Goal: Information Seeking & Learning: Learn about a topic

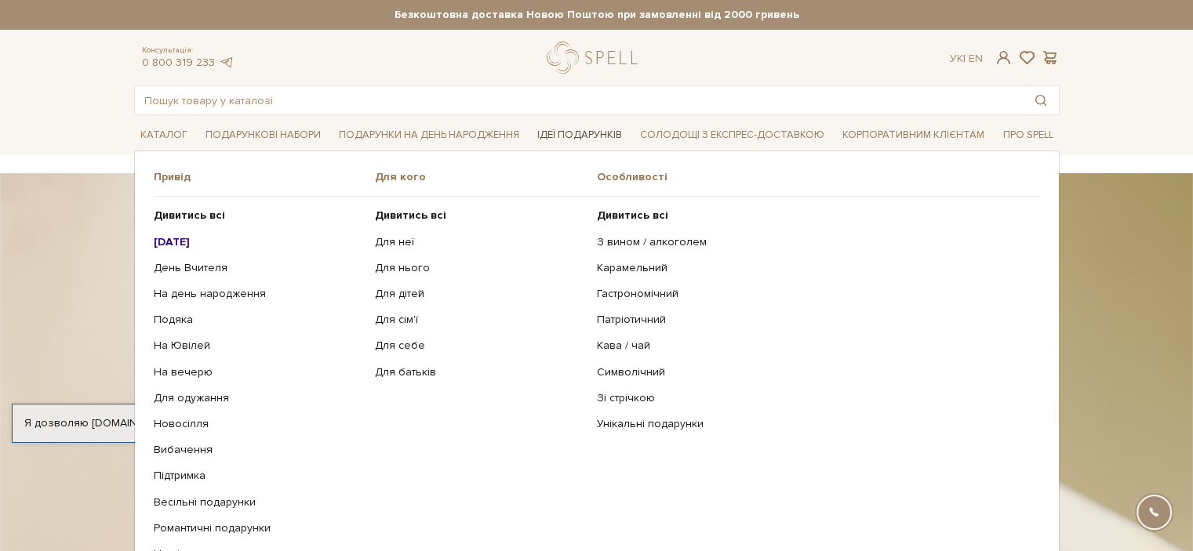
click at [587, 136] on link "Ідеї подарунків" at bounding box center [579, 135] width 97 height 24
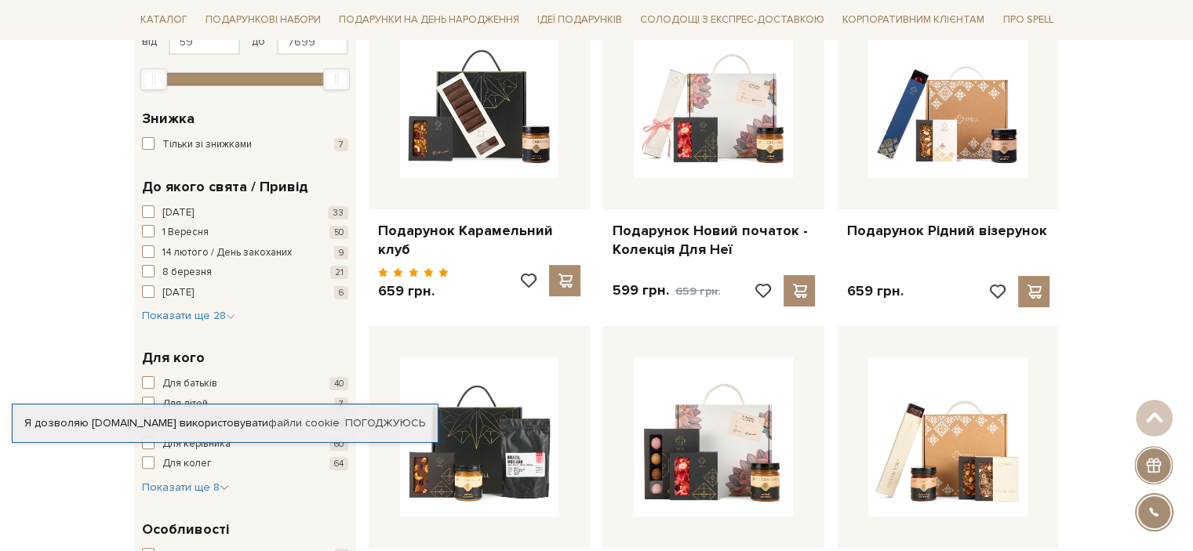
scroll to position [235, 0]
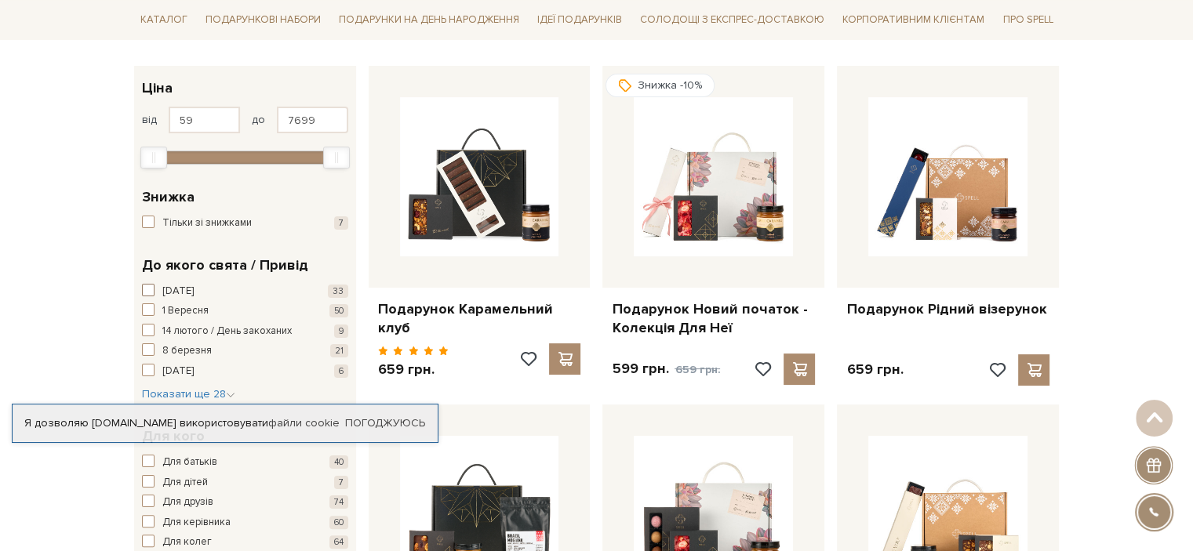
click at [151, 284] on span "button" at bounding box center [148, 290] width 13 height 13
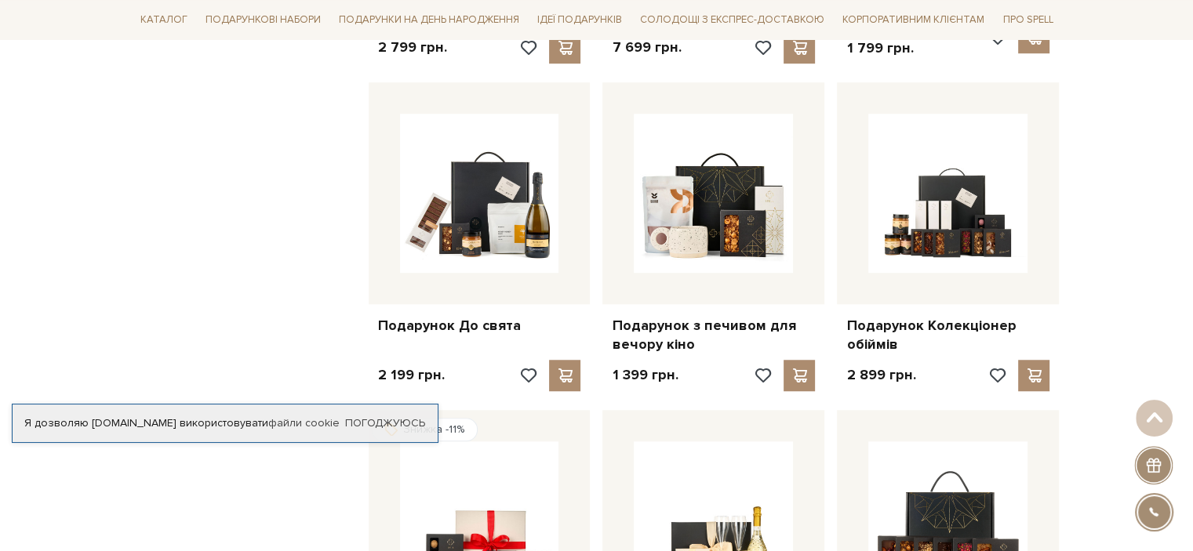
scroll to position [1333, 0]
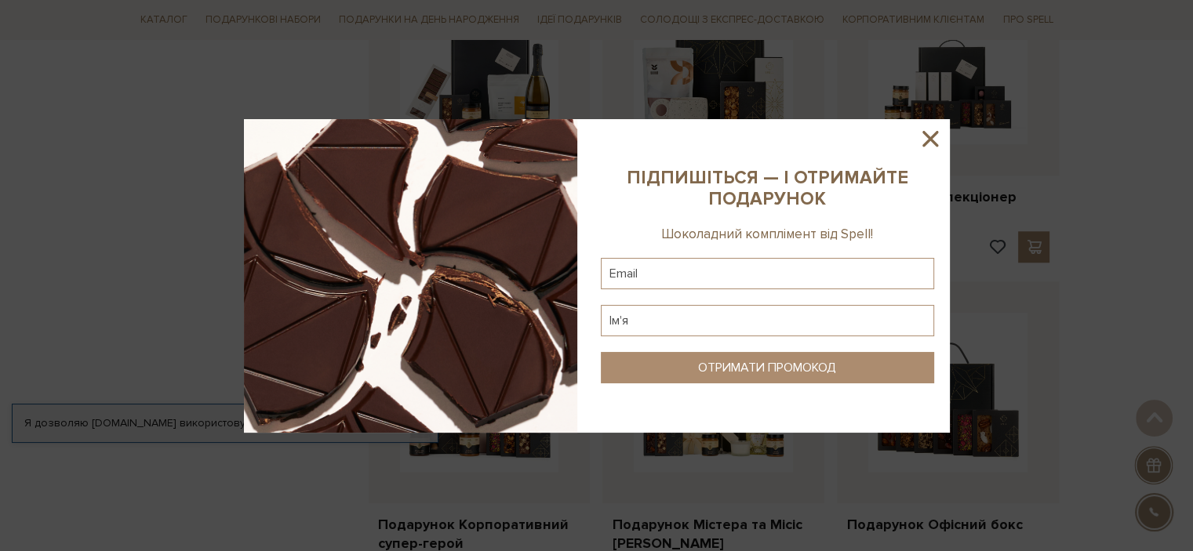
click at [929, 140] on icon at bounding box center [930, 139] width 16 height 16
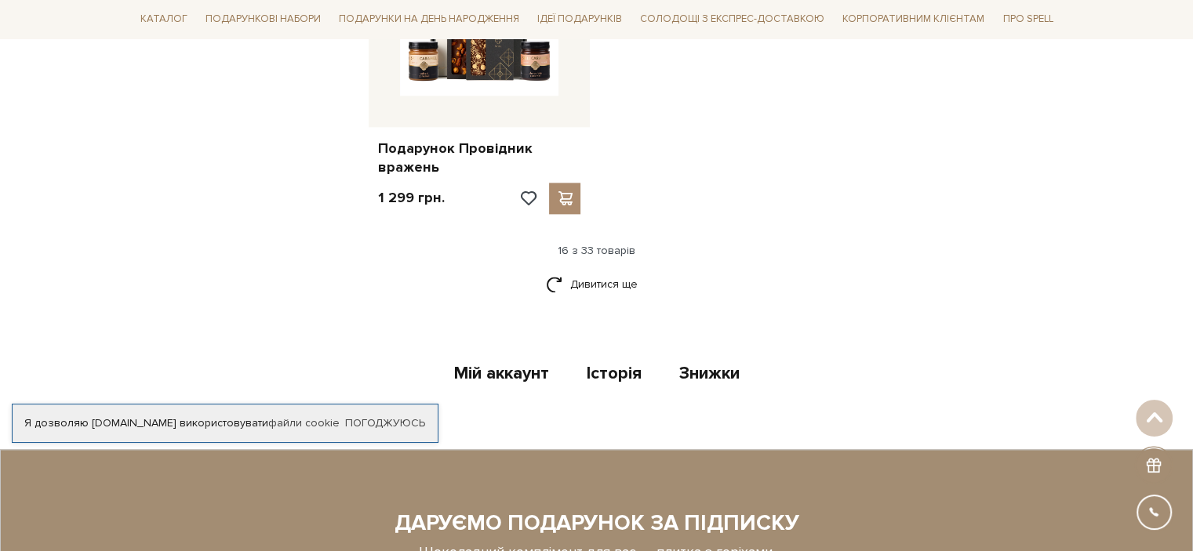
scroll to position [2039, 0]
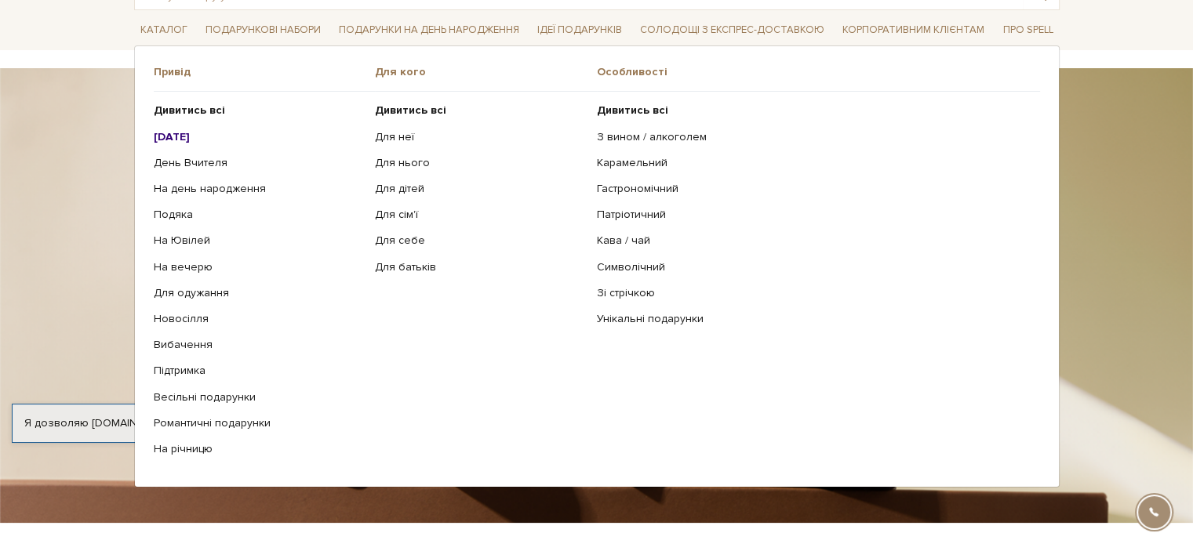
scroll to position [157, 0]
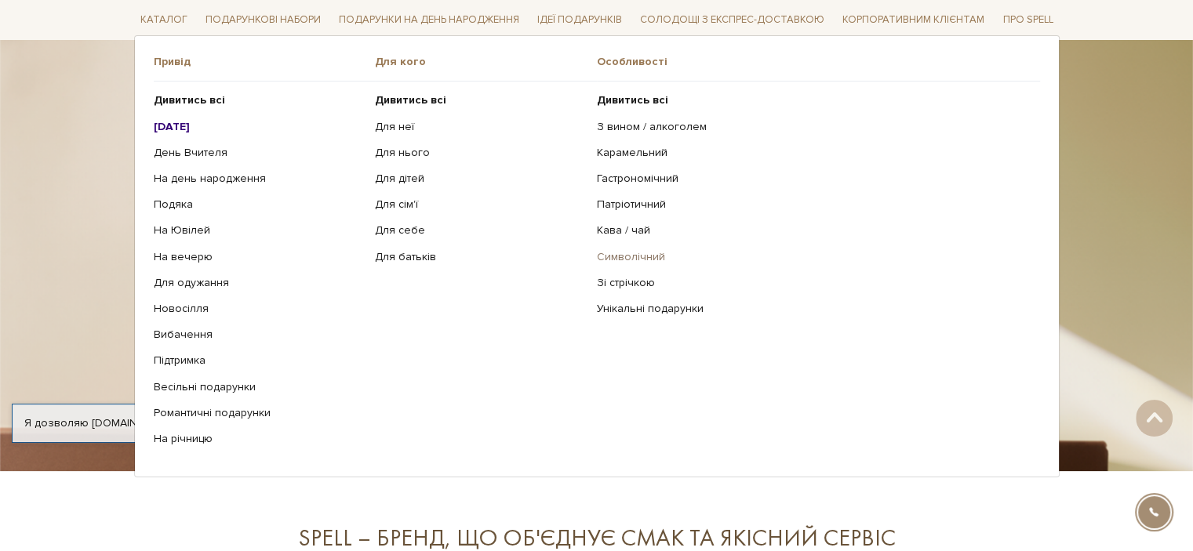
click at [646, 260] on link "Символічний" at bounding box center [812, 256] width 431 height 14
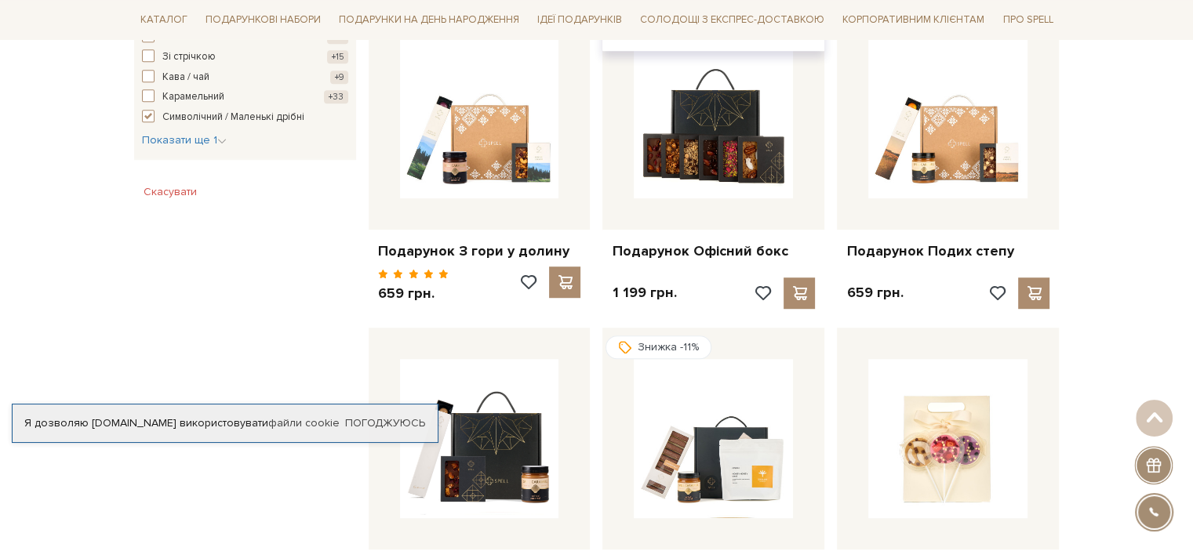
scroll to position [1255, 0]
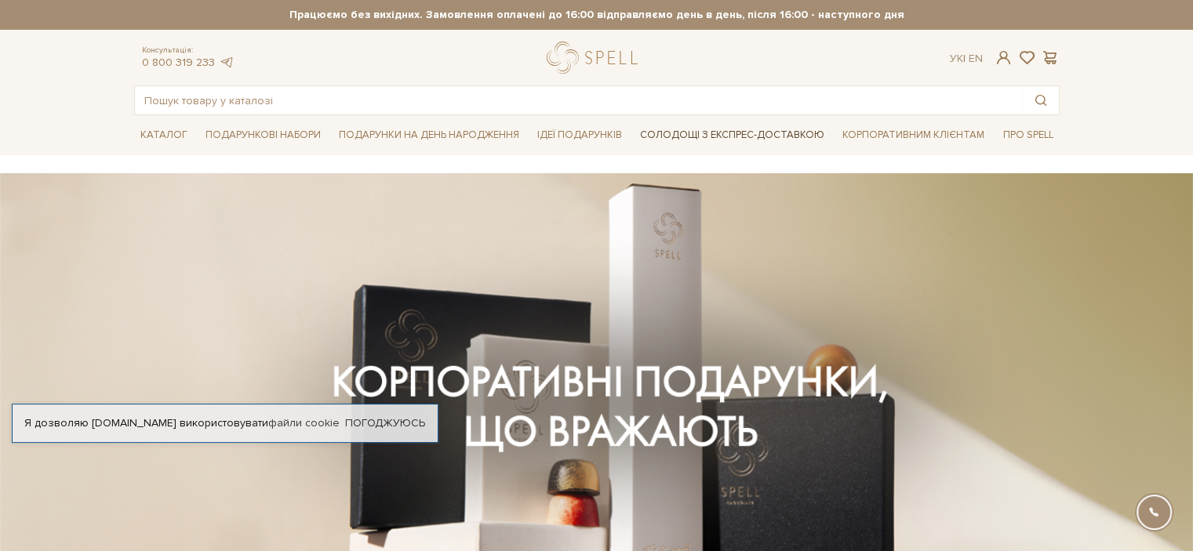
click at [668, 137] on link "Солодощі з експрес-доставкою" at bounding box center [732, 135] width 197 height 27
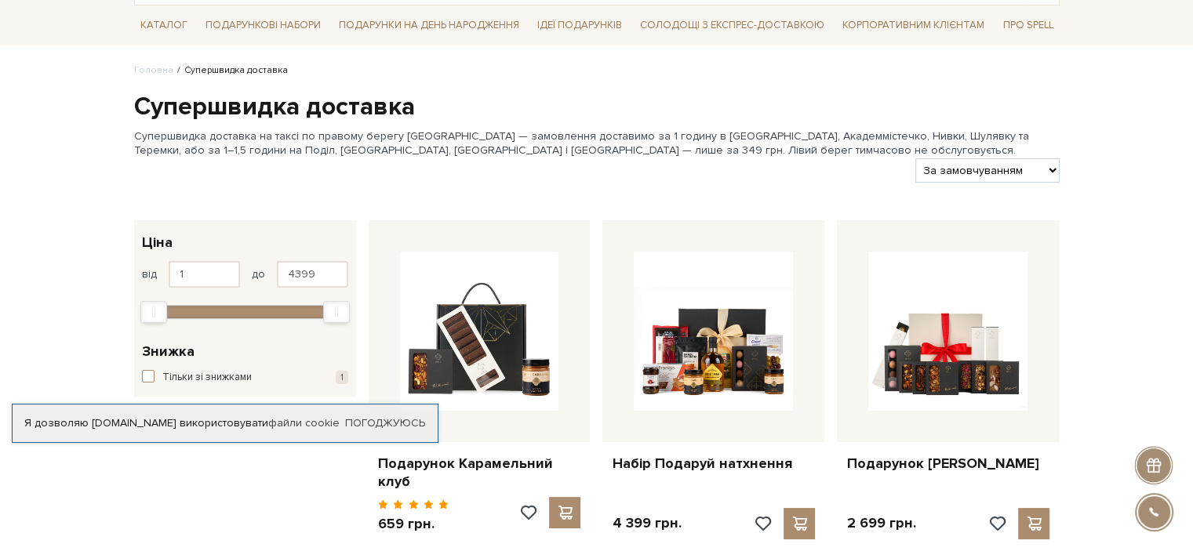
scroll to position [157, 0]
